Goal: Task Accomplishment & Management: Manage account settings

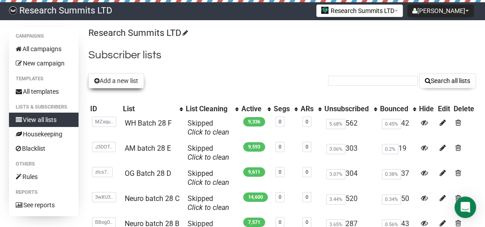
click at [117, 83] on button "Add a new list" at bounding box center [116, 80] width 56 height 15
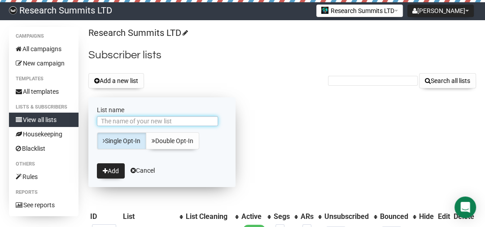
click at [132, 121] on input "List name" at bounding box center [157, 121] width 121 height 10
type input "Am batch 29 A"
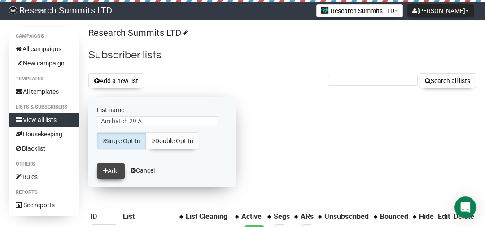
click at [112, 176] on button "Add" at bounding box center [111, 170] width 28 height 15
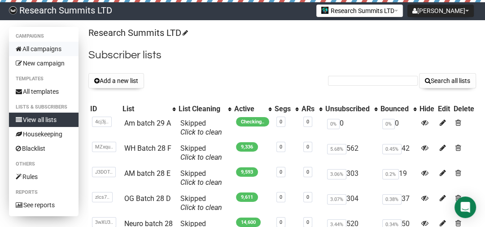
click at [61, 47] on link "All campaigns" at bounding box center [44, 49] width 70 height 14
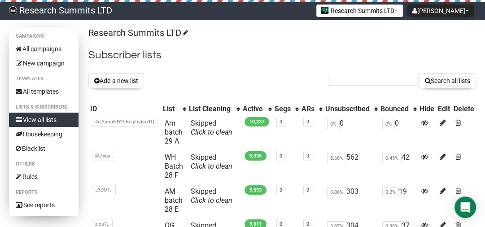
click at [61, 121] on link "View all lists" at bounding box center [44, 120] width 70 height 14
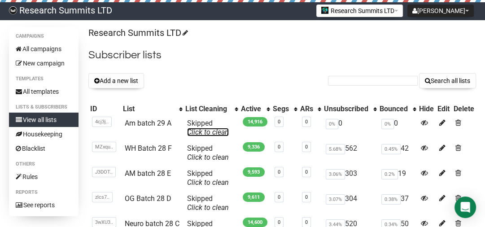
click at [209, 131] on link "Click to clean" at bounding box center [208, 132] width 42 height 9
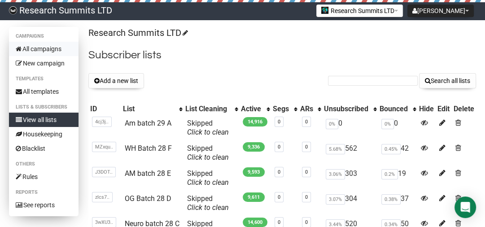
click at [60, 48] on link "All campaigns" at bounding box center [44, 49] width 70 height 14
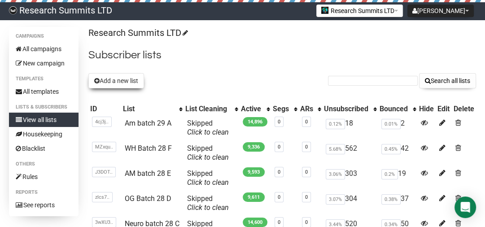
click at [128, 85] on button "Add a new list" at bounding box center [116, 80] width 56 height 15
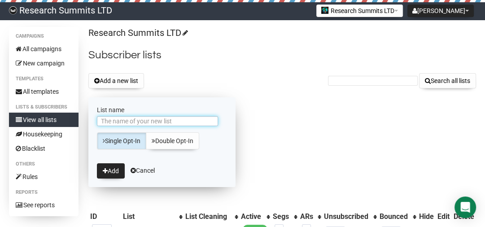
click at [134, 119] on input "List name" at bounding box center [157, 121] width 121 height 10
type input "WH batch 29 B"
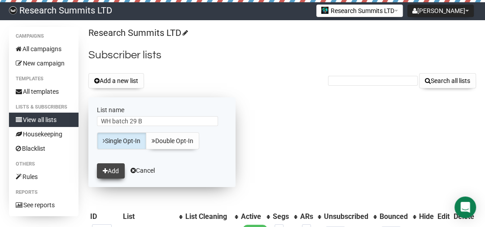
click at [114, 170] on button "Add" at bounding box center [111, 170] width 28 height 15
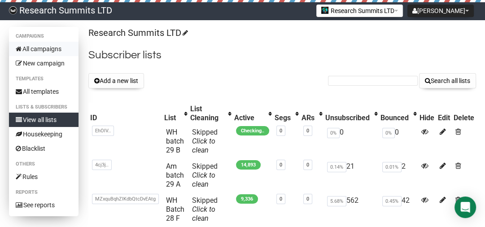
click at [42, 48] on link "All campaigns" at bounding box center [44, 49] width 70 height 14
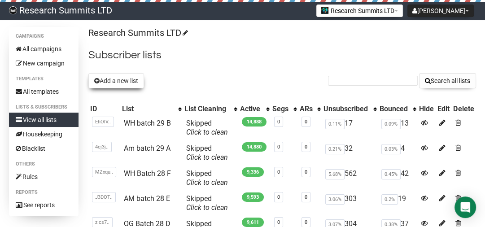
click at [140, 81] on button "Add a new list" at bounding box center [116, 80] width 56 height 15
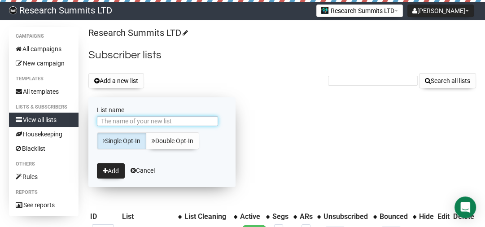
click at [136, 121] on input "List name" at bounding box center [157, 121] width 121 height 10
type input "OG batch 29 C"
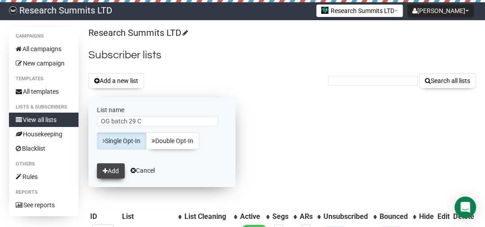
click at [119, 164] on button "Add" at bounding box center [111, 170] width 28 height 15
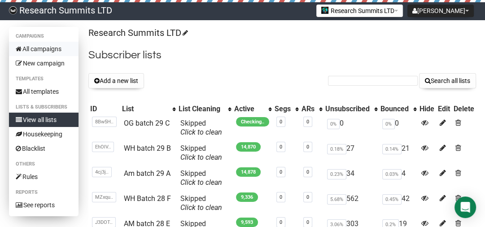
click at [41, 43] on link "All campaigns" at bounding box center [44, 49] width 70 height 14
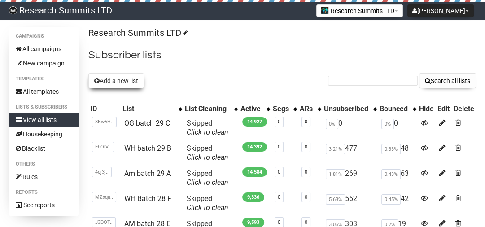
click at [126, 83] on button "Add a new list" at bounding box center [116, 80] width 56 height 15
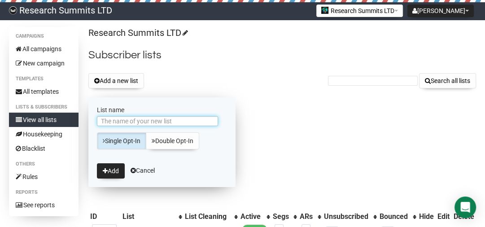
click at [125, 123] on input "List name" at bounding box center [157, 121] width 121 height 10
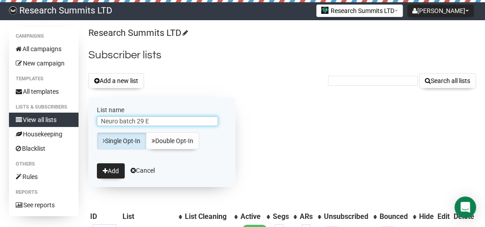
scroll to position [36, 0]
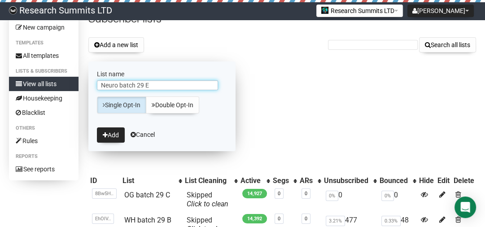
type input "Neuro batch 29 E"
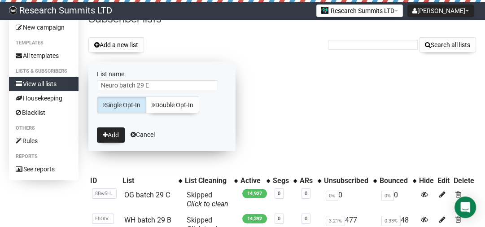
click at [127, 101] on link "Single Opt-In" at bounding box center [121, 105] width 49 height 17
click at [113, 135] on button "Add" at bounding box center [111, 134] width 28 height 15
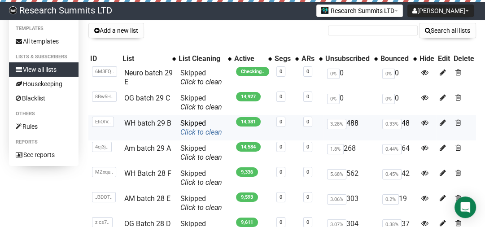
scroll to position [72, 0]
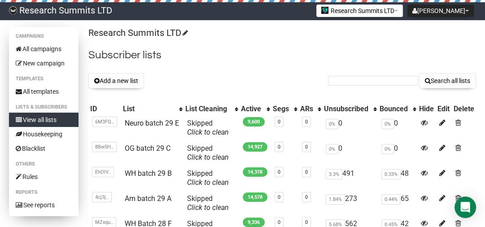
click at [59, 119] on link "View all lists" at bounding box center [44, 120] width 70 height 14
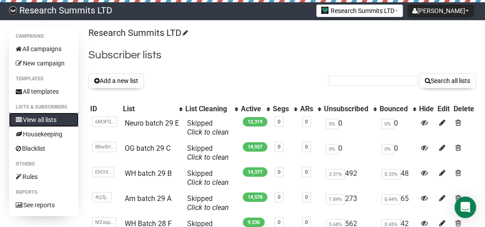
click at [59, 119] on link "View all lists" at bounding box center [44, 120] width 70 height 14
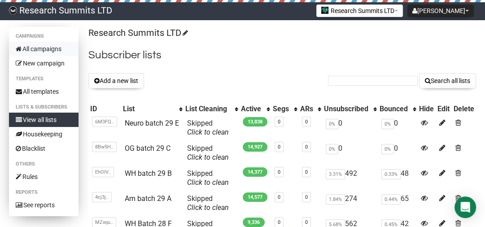
click at [48, 49] on link "All campaigns" at bounding box center [44, 49] width 70 height 14
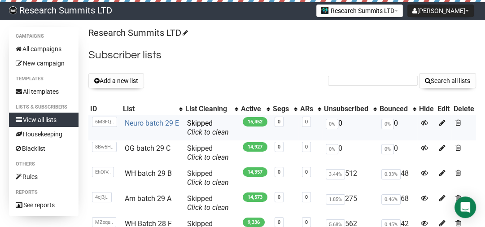
click at [144, 121] on link "Neuro batch 29 E" at bounding box center [152, 123] width 54 height 9
